Goal: Navigation & Orientation: Find specific page/section

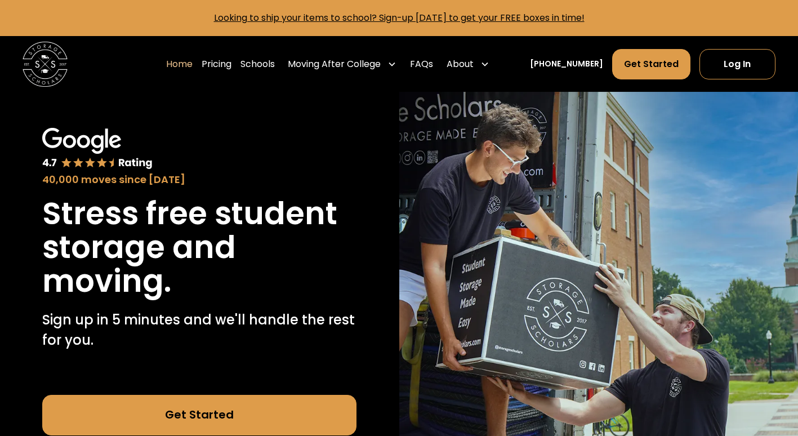
click at [271, 61] on link "Schools" at bounding box center [257, 64] width 34 height 32
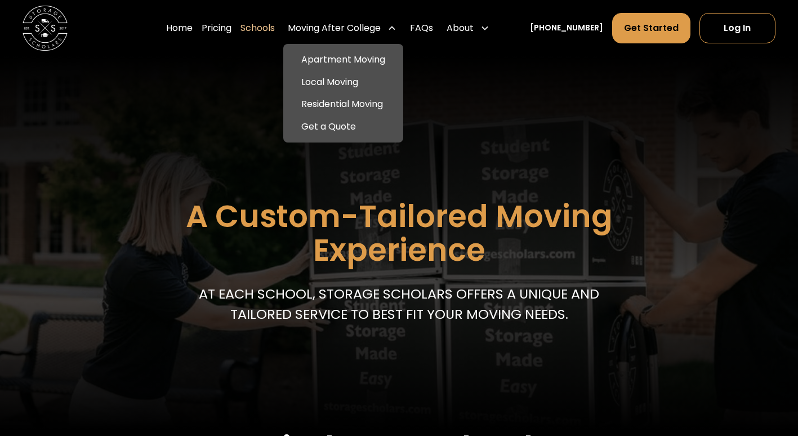
click at [376, 59] on link "Apartment Moving" at bounding box center [343, 59] width 111 height 23
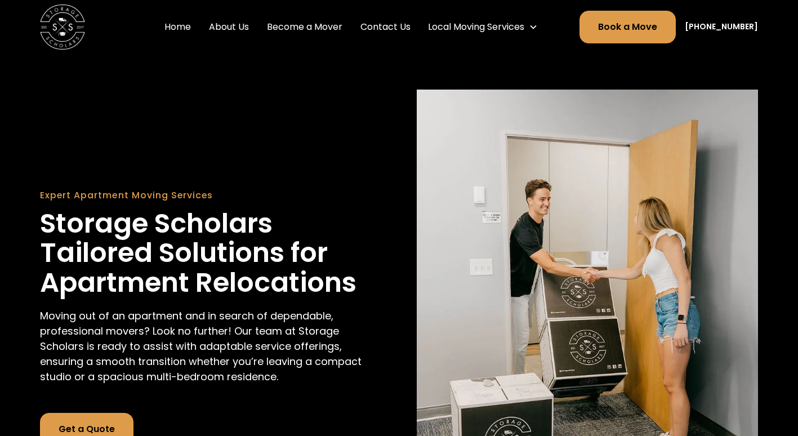
click at [316, 26] on link "Become a Mover" at bounding box center [304, 27] width 84 height 32
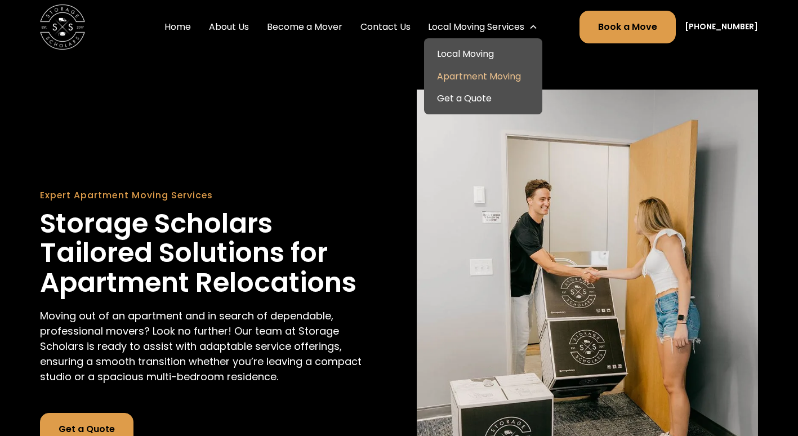
click at [490, 55] on link "Local Moving" at bounding box center [483, 54] width 110 height 23
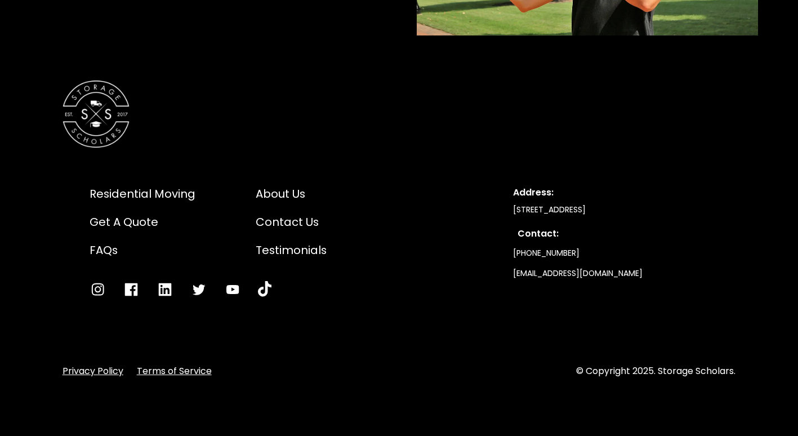
scroll to position [2814, 0]
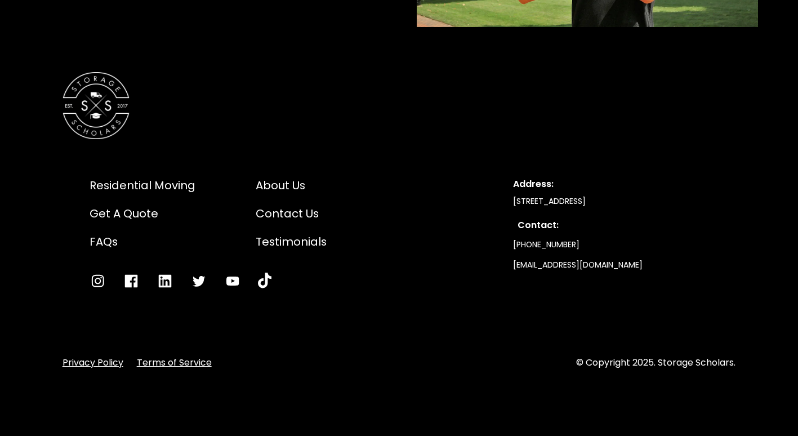
click at [97, 275] on icon "Go to Instagram" at bounding box center [98, 281] width 12 height 12
click at [101, 275] on icon "Go to Instagram" at bounding box center [98, 281] width 12 height 12
